Goal: Task Accomplishment & Management: Complete application form

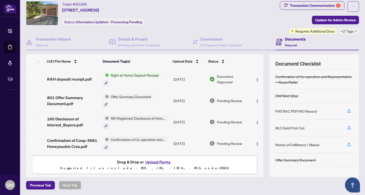
click at [155, 163] on button "Upload Forms" at bounding box center [158, 162] width 28 height 7
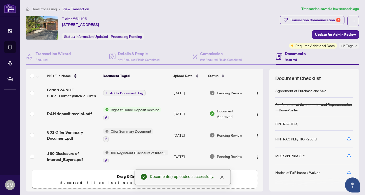
click at [119, 92] on span "Add a Document Tag" at bounding box center [126, 94] width 33 height 4
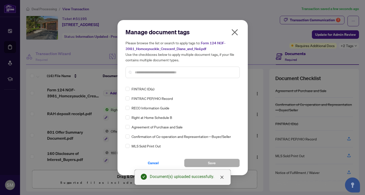
click at [140, 76] on div at bounding box center [183, 73] width 114 height 12
click at [141, 71] on input "text" at bounding box center [185, 73] width 101 height 6
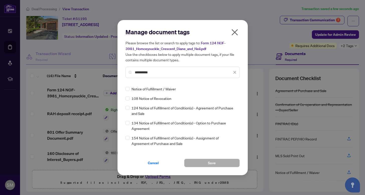
type input "*********"
click at [205, 161] on button "Save" at bounding box center [212, 163] width 56 height 9
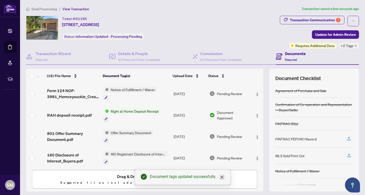
click at [223, 178] on icon "close" at bounding box center [222, 178] width 4 height 4
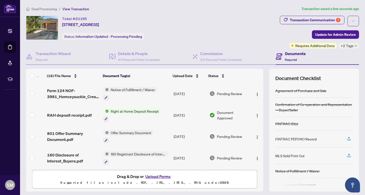
click at [161, 176] on button "Upload Forms" at bounding box center [158, 177] width 28 height 7
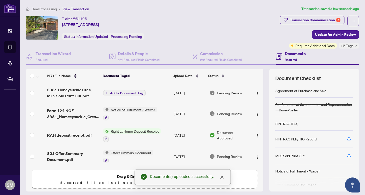
click at [131, 94] on span "Add a Document Tag" at bounding box center [126, 94] width 33 height 4
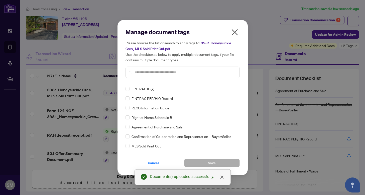
click at [151, 79] on div "Manage document tags Please browse the list or search to apply tags to: 3981 Ho…" at bounding box center [183, 55] width 114 height 54
click at [150, 73] on input "text" at bounding box center [185, 73] width 101 height 6
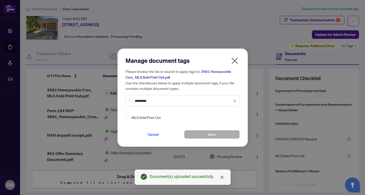
type input "********"
click at [208, 135] on span "Save" at bounding box center [212, 135] width 8 height 8
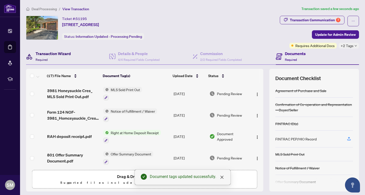
click at [45, 55] on h4 "Transaction Wizard" at bounding box center [53, 54] width 35 height 6
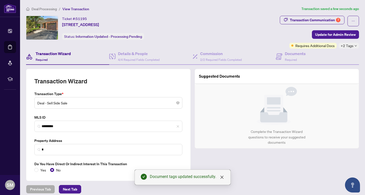
type input "**********"
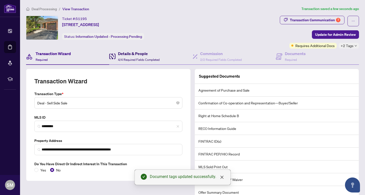
click at [124, 55] on h4 "Details & People" at bounding box center [139, 54] width 42 height 6
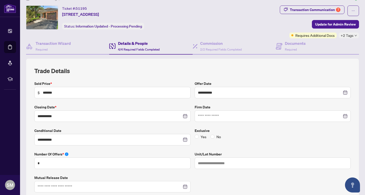
scroll to position [11, 0]
click at [346, 116] on div at bounding box center [273, 116] width 150 height 6
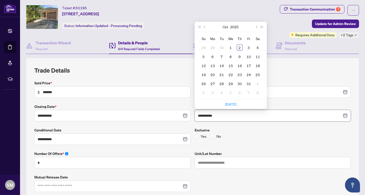
type input "**********"
click at [242, 47] on div "2" at bounding box center [240, 48] width 6 height 6
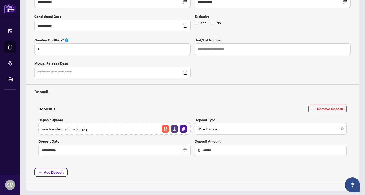
scroll to position [0, 0]
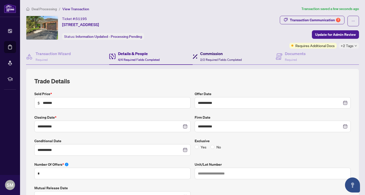
click at [214, 60] on span "2/2 Required Fields Completed" at bounding box center [221, 60] width 42 height 4
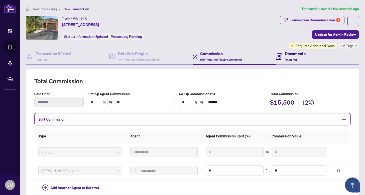
click at [297, 57] on div "Documents Required" at bounding box center [295, 57] width 21 height 12
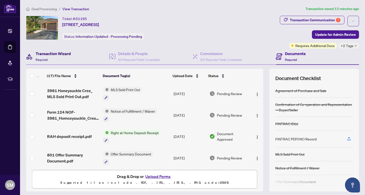
click at [57, 56] on h4 "Transaction Wizard" at bounding box center [53, 54] width 35 height 6
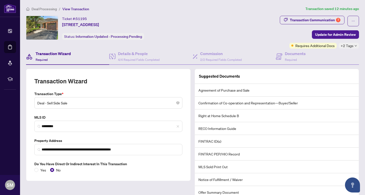
click at [131, 66] on div "**********" at bounding box center [192, 124] width 333 height 150
click at [134, 59] on span "4/4 Required Fields Completed" at bounding box center [139, 60] width 42 height 4
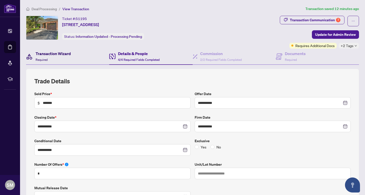
click at [55, 54] on h4 "Transaction Wizard" at bounding box center [53, 54] width 35 height 6
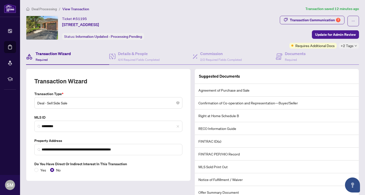
scroll to position [0, 0]
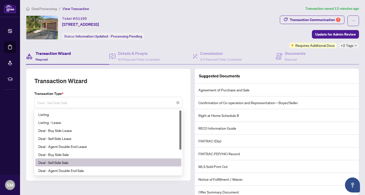
click at [106, 102] on span "Deal - Sell Side Sale" at bounding box center [108, 103] width 142 height 10
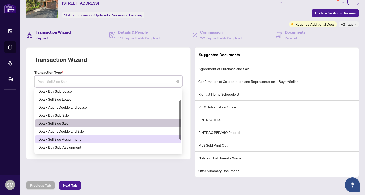
scroll to position [12, 0]
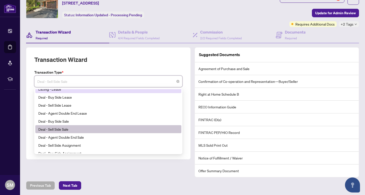
click at [91, 26] on div "Ticket #: 51195 [STREET_ADDRESS] Status: Information Updated - Processing Pendi…" at bounding box center [152, 10] width 254 height 33
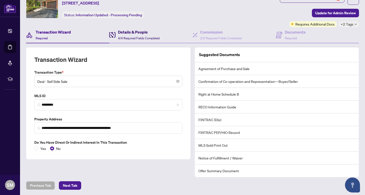
click at [132, 34] on h4 "Details & People" at bounding box center [139, 32] width 42 height 6
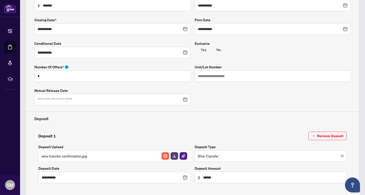
scroll to position [26, 0]
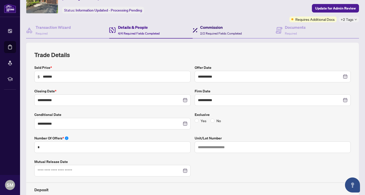
click at [215, 29] on h4 "Commission" at bounding box center [221, 27] width 42 height 6
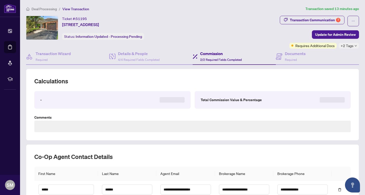
type textarea "**********"
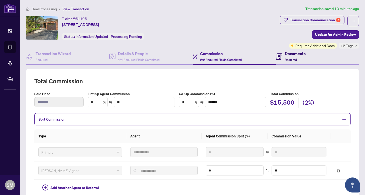
click at [298, 53] on h4 "Documents" at bounding box center [295, 54] width 21 height 6
